Goal: Navigation & Orientation: Find specific page/section

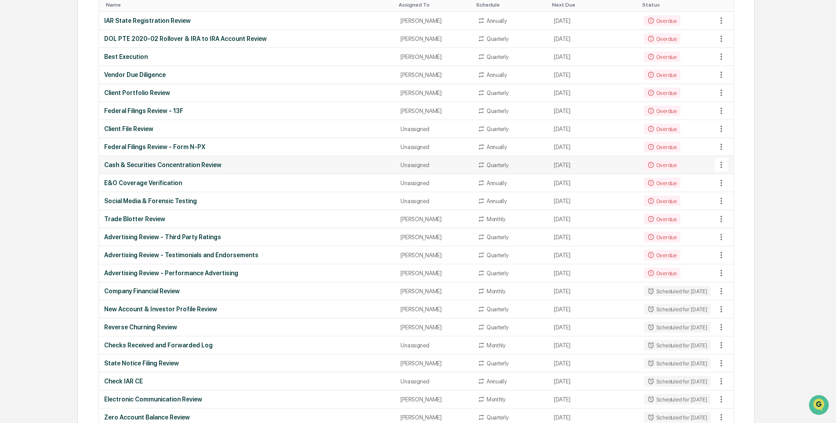
scroll to position [132, 0]
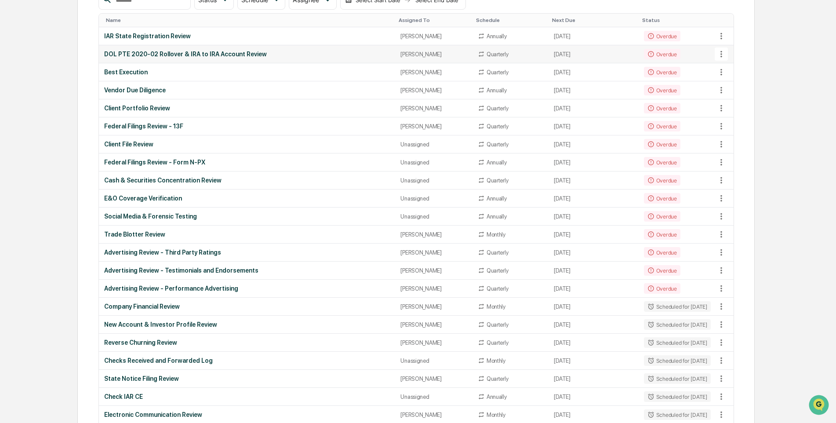
click at [153, 54] on div "DOL PTE 2020-02 Rollover & IRA to IRA Account Review" at bounding box center [247, 54] width 286 height 7
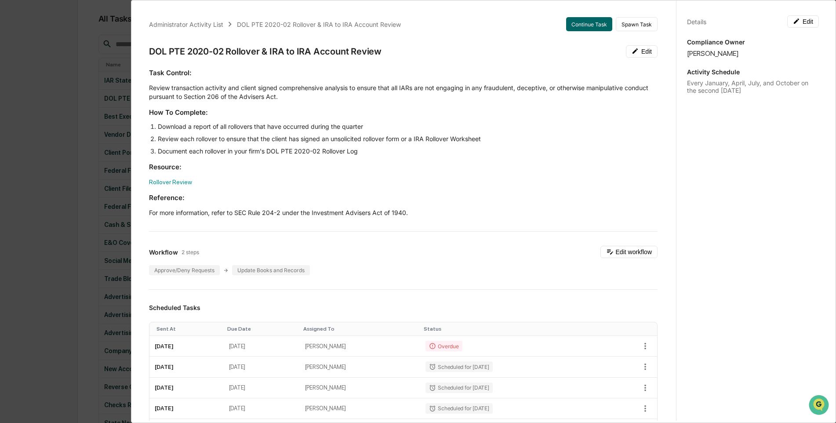
scroll to position [0, 0]
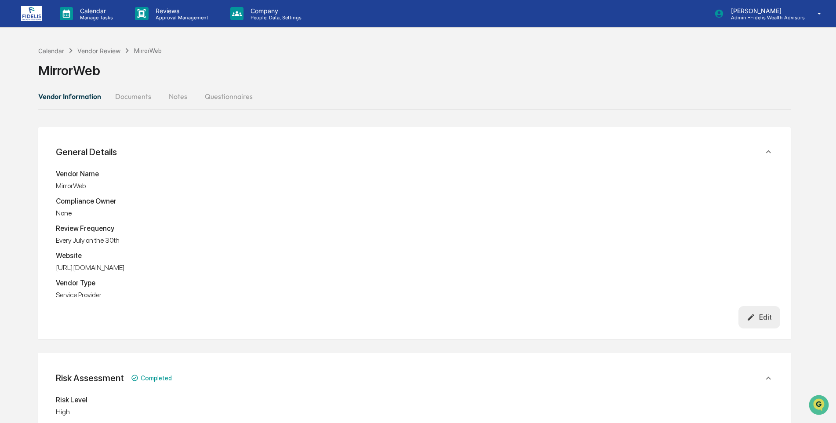
click at [33, 11] on img at bounding box center [31, 13] width 21 height 15
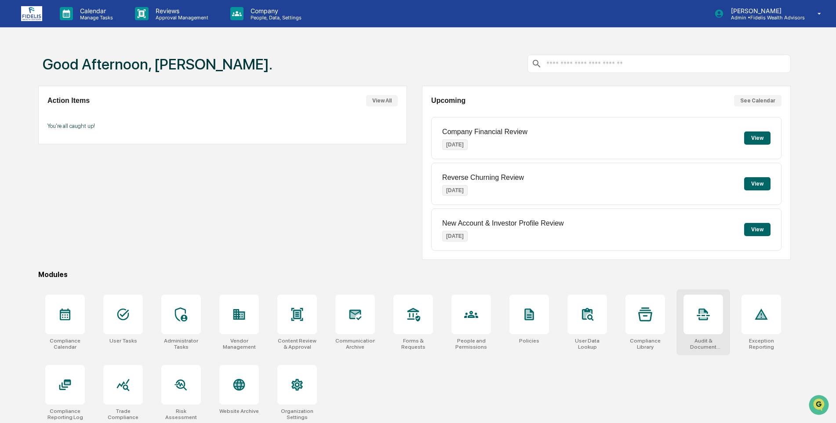
click at [696, 325] on div at bounding box center [703, 314] width 40 height 40
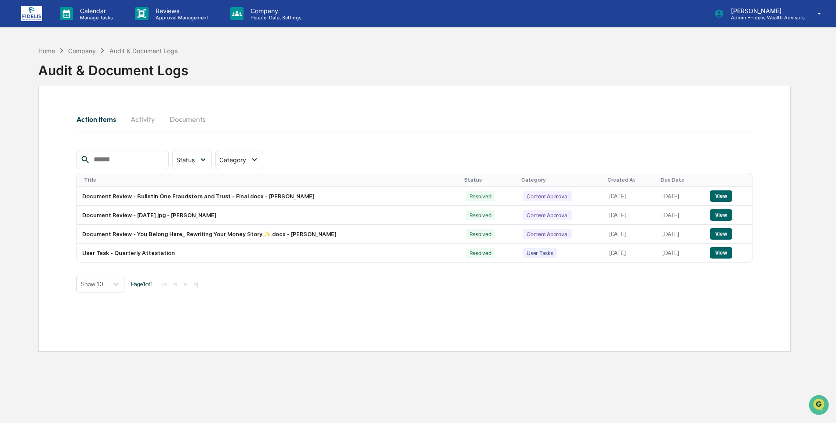
click at [138, 119] on button "Activity" at bounding box center [143, 119] width 40 height 21
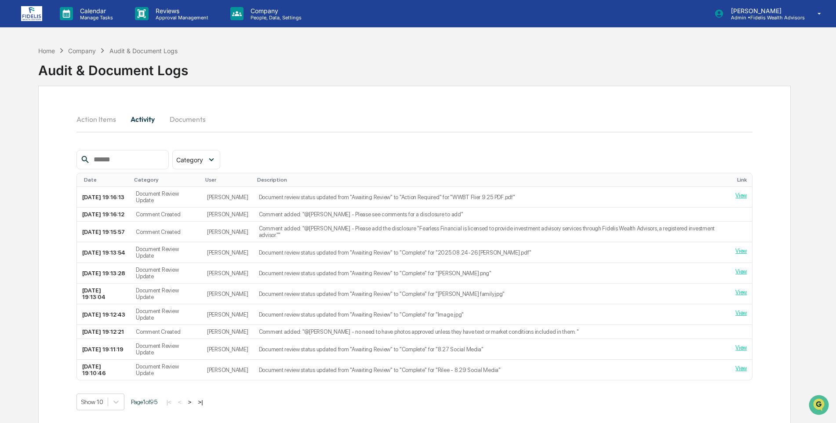
click at [198, 119] on button "Documents" at bounding box center [188, 119] width 50 height 21
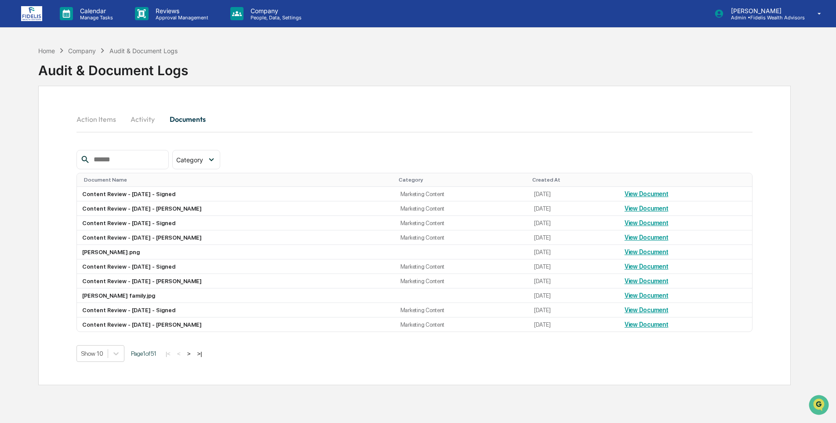
click at [86, 53] on div "Company" at bounding box center [82, 50] width 28 height 7
click at [22, 12] on img at bounding box center [31, 13] width 21 height 15
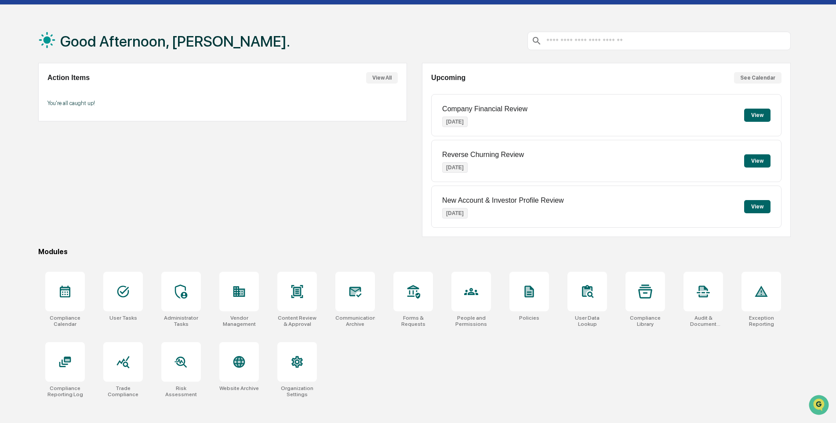
scroll to position [42, 0]
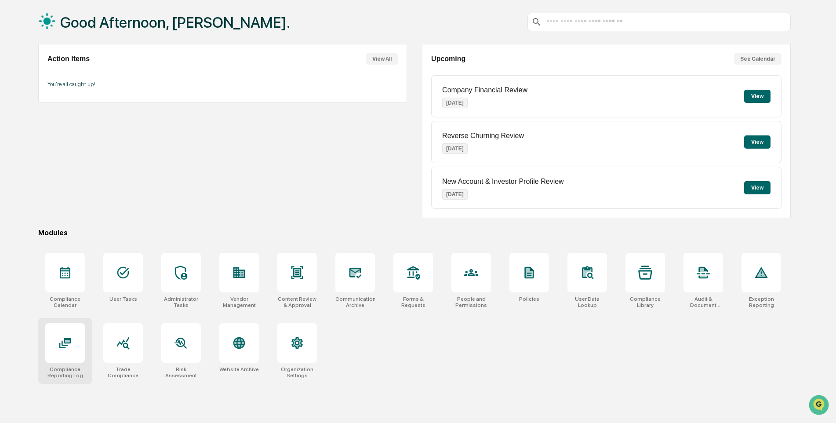
click at [61, 356] on div at bounding box center [65, 343] width 40 height 40
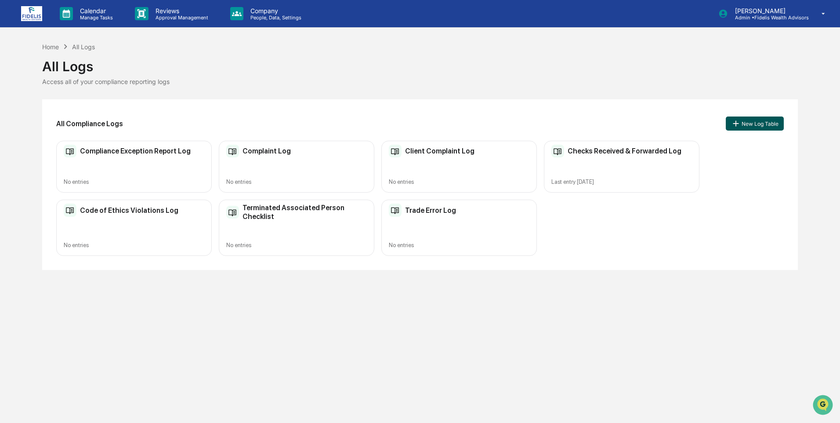
click at [755, 119] on button "New Log Table" at bounding box center [755, 123] width 58 height 14
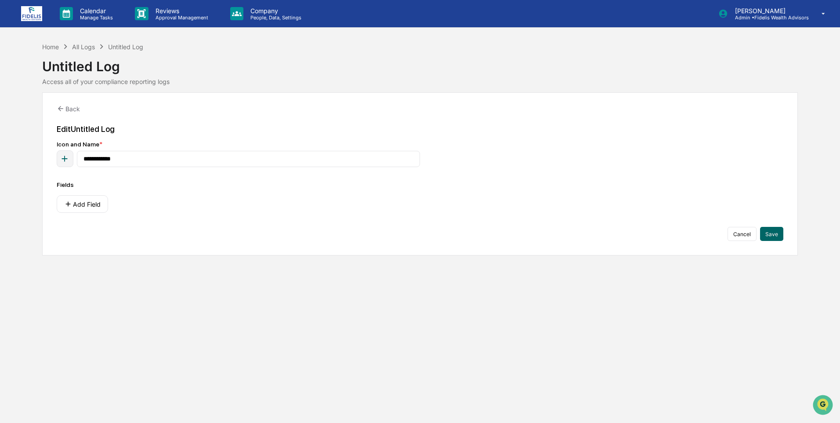
click at [23, 18] on img at bounding box center [31, 13] width 21 height 15
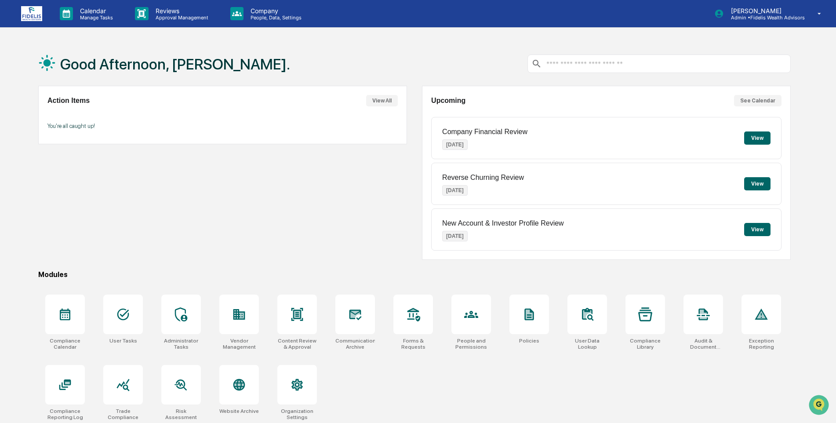
click at [605, 62] on input "text" at bounding box center [665, 64] width 241 height 8
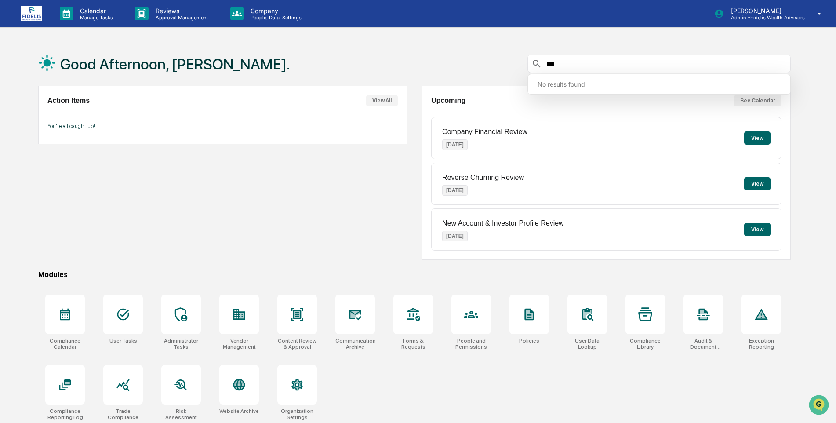
type input "***"
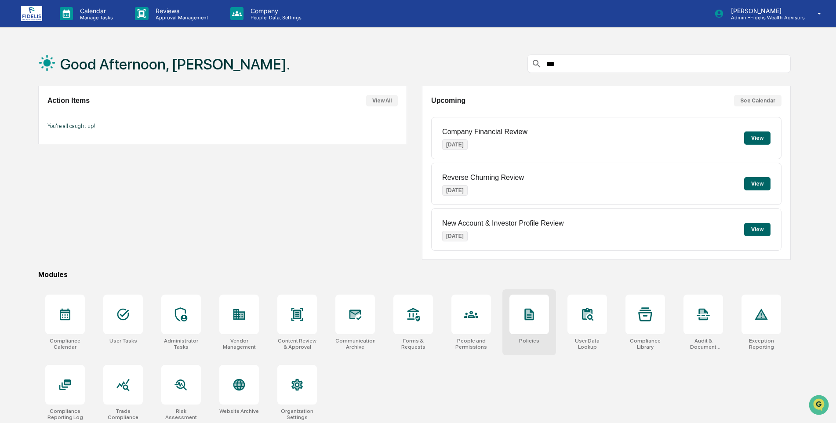
click at [532, 316] on icon at bounding box center [528, 313] width 7 height 9
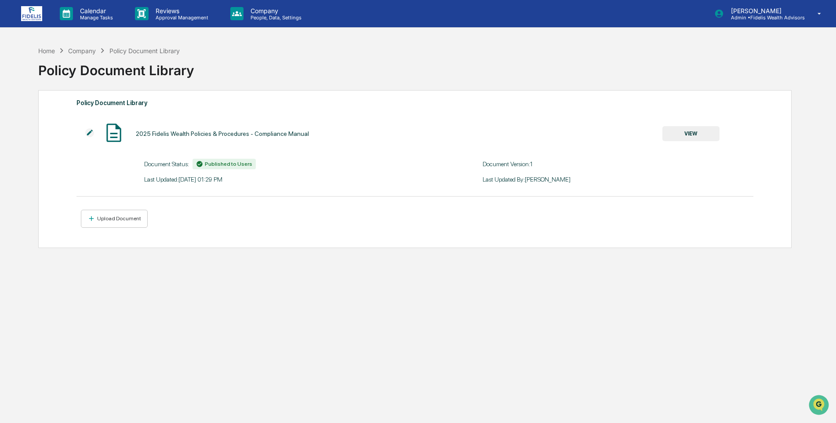
click at [31, 15] on img at bounding box center [31, 13] width 21 height 15
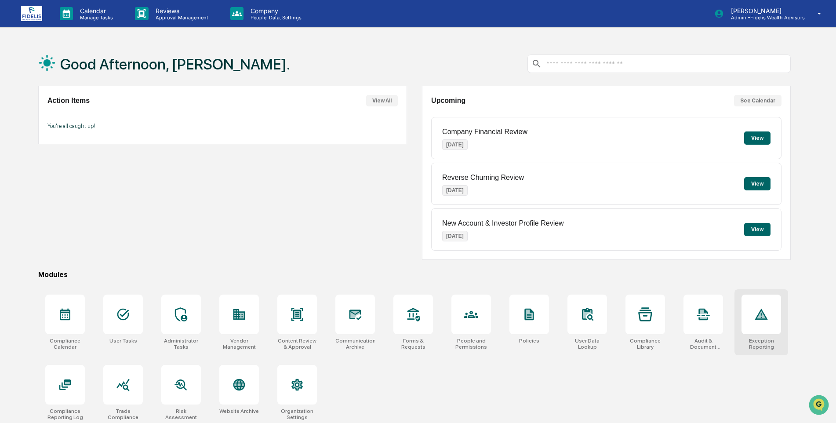
click at [761, 331] on div at bounding box center [761, 314] width 40 height 40
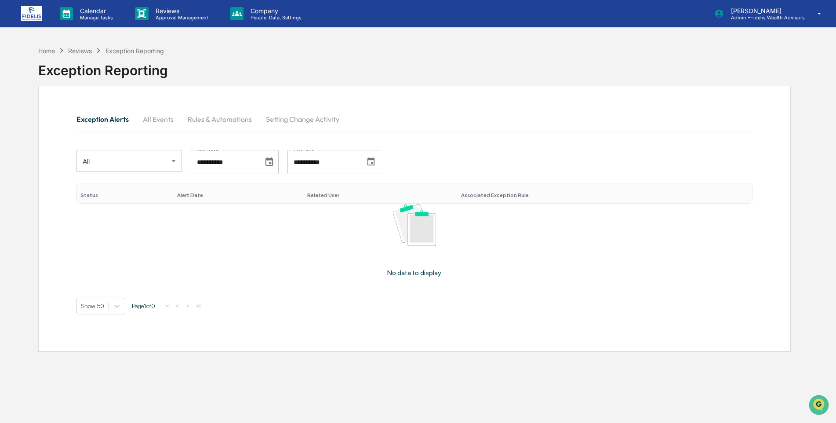
click at [26, 13] on img at bounding box center [31, 13] width 21 height 15
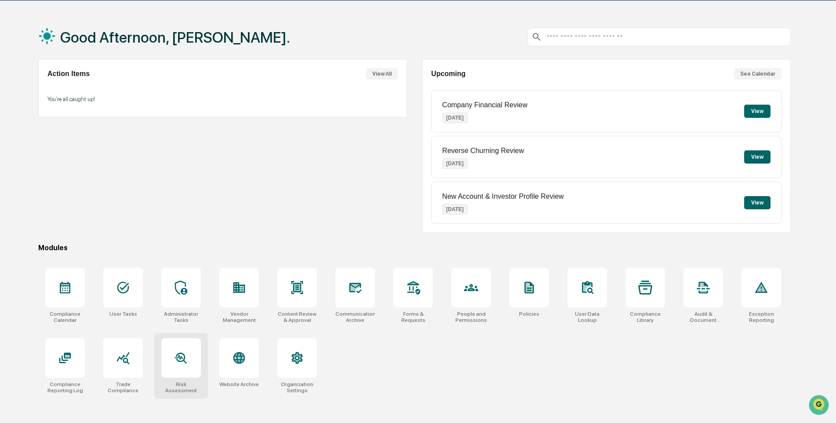
scroll to position [42, 0]
